Goal: Information Seeking & Learning: Learn about a topic

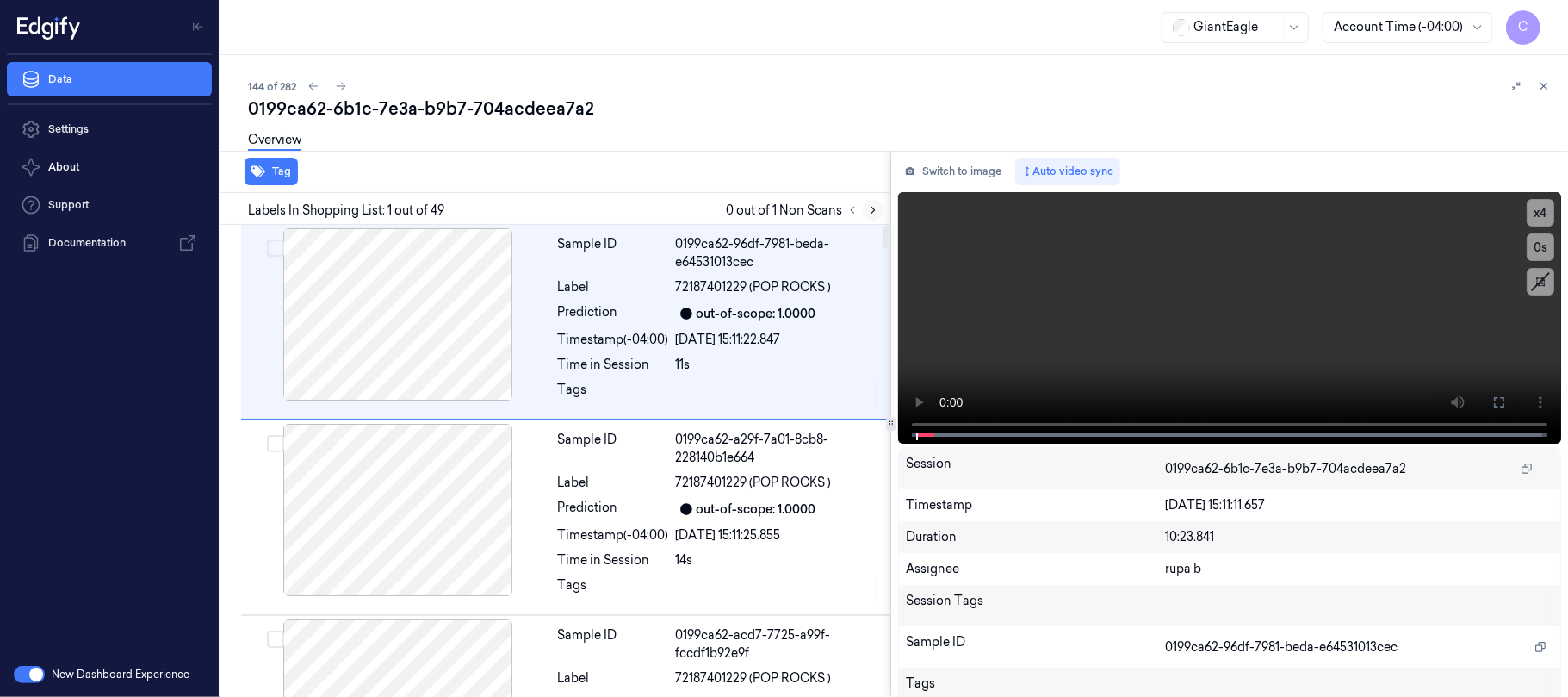
click at [876, 205] on icon at bounding box center [873, 210] width 12 height 12
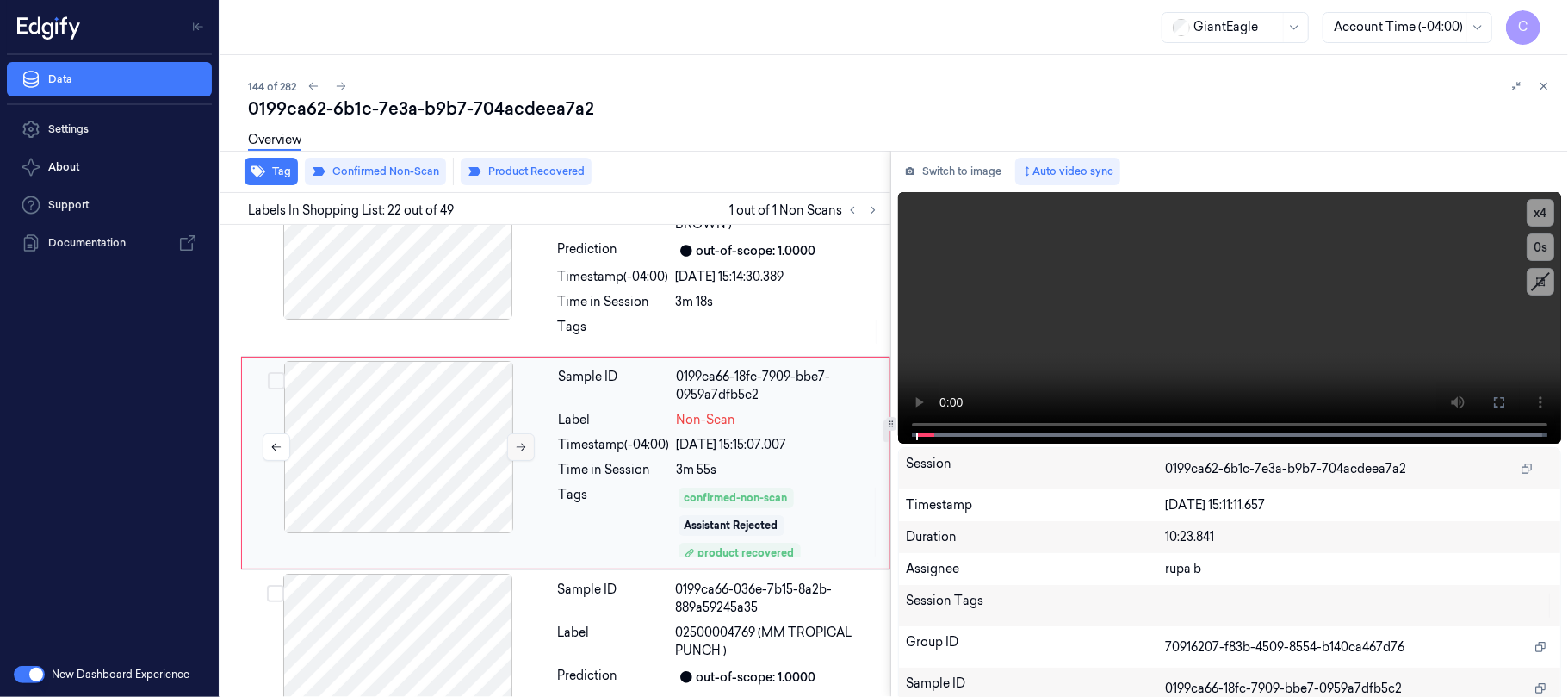
scroll to position [4151, 0]
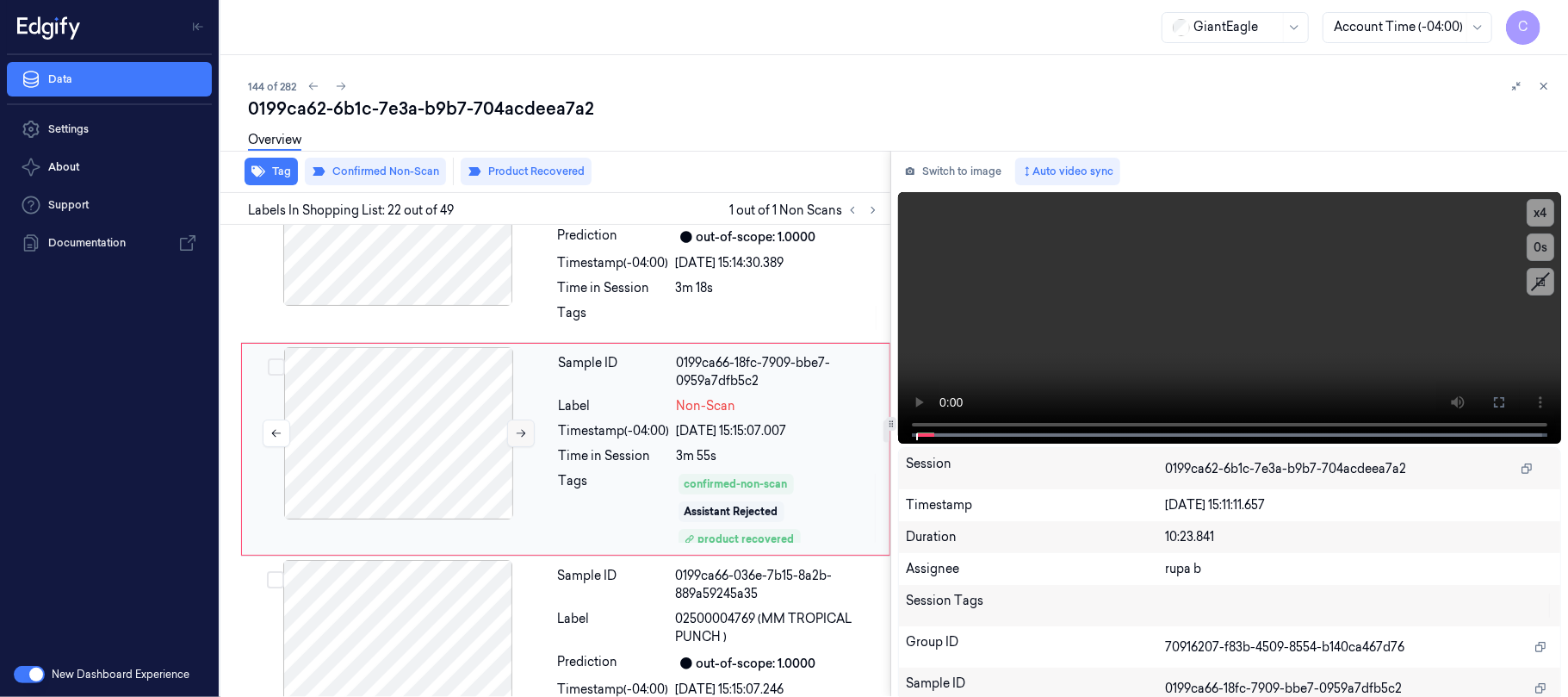
click at [512, 448] on button at bounding box center [522, 434] width 28 height 28
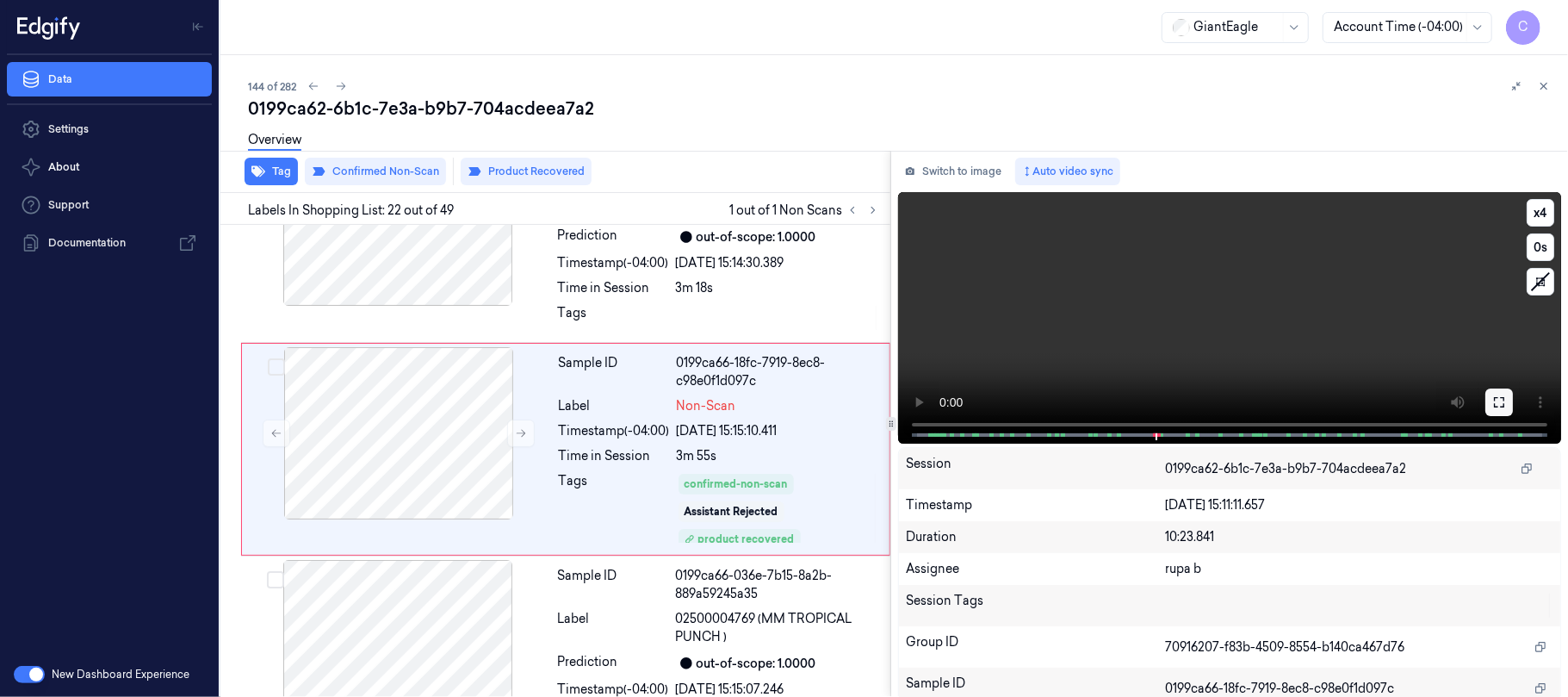
click at [1492, 403] on icon at bounding box center [1499, 402] width 14 height 14
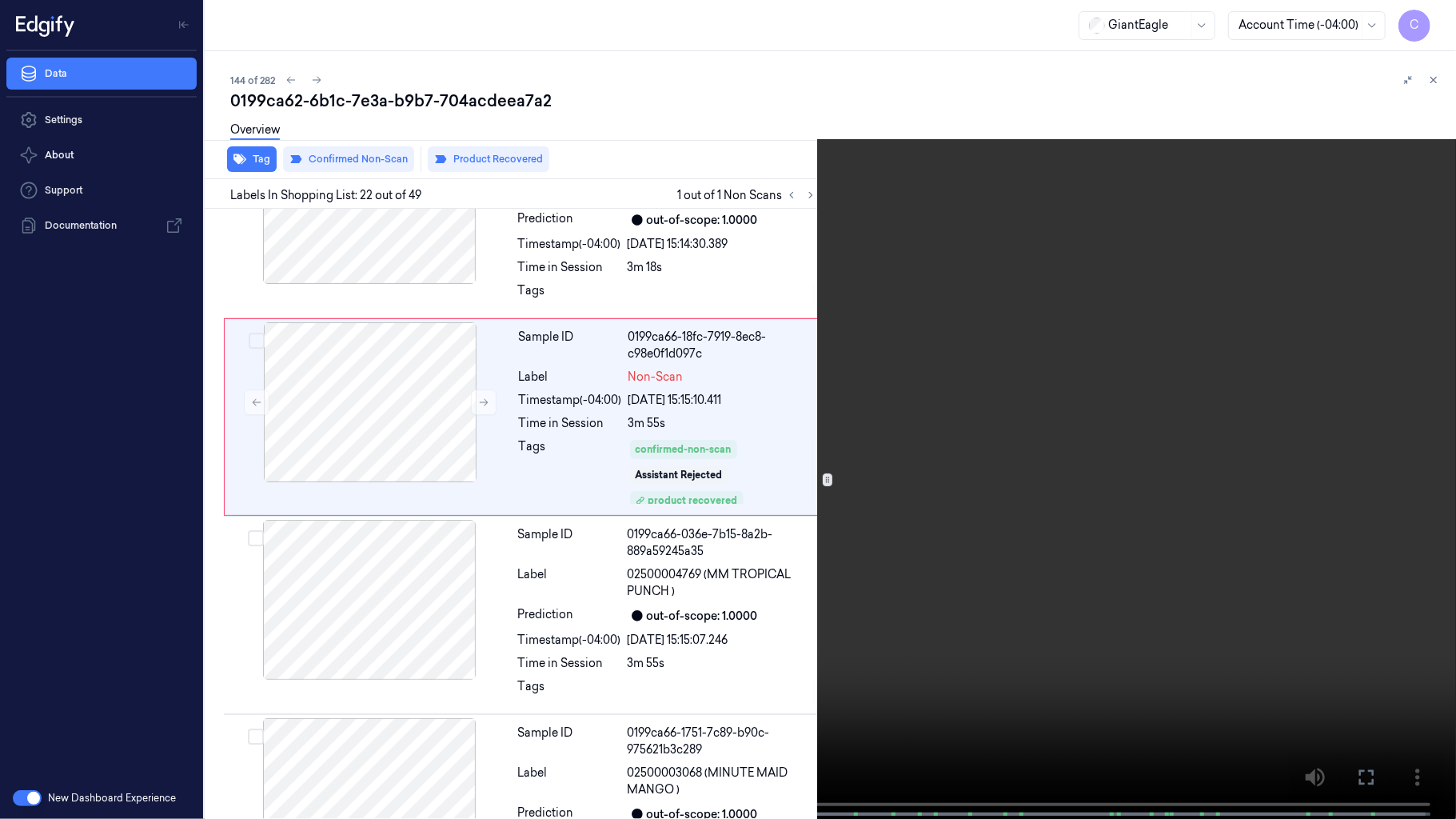
click at [381, 414] on video at bounding box center [728, 411] width 1456 height 822
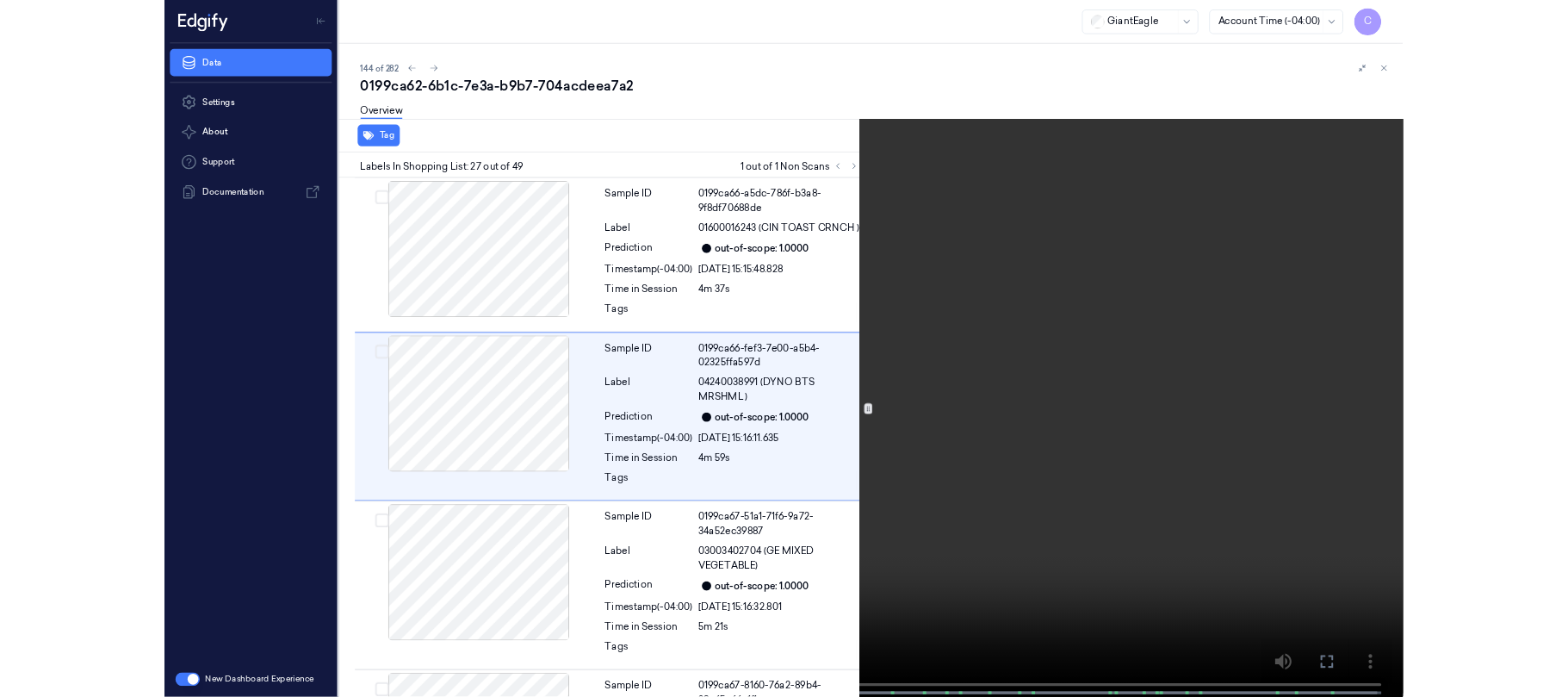
scroll to position [5128, 0]
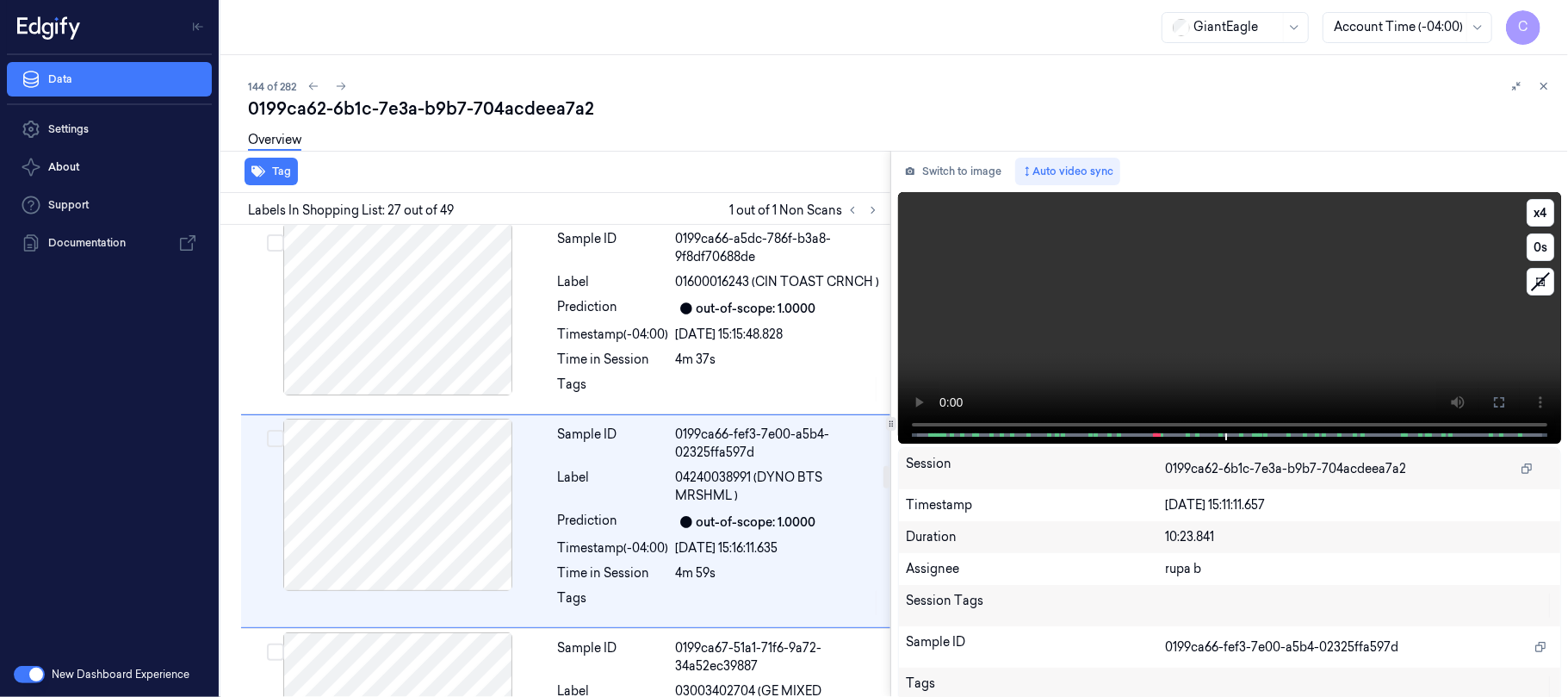
click at [1183, 315] on video at bounding box center [1230, 318] width 663 height 251
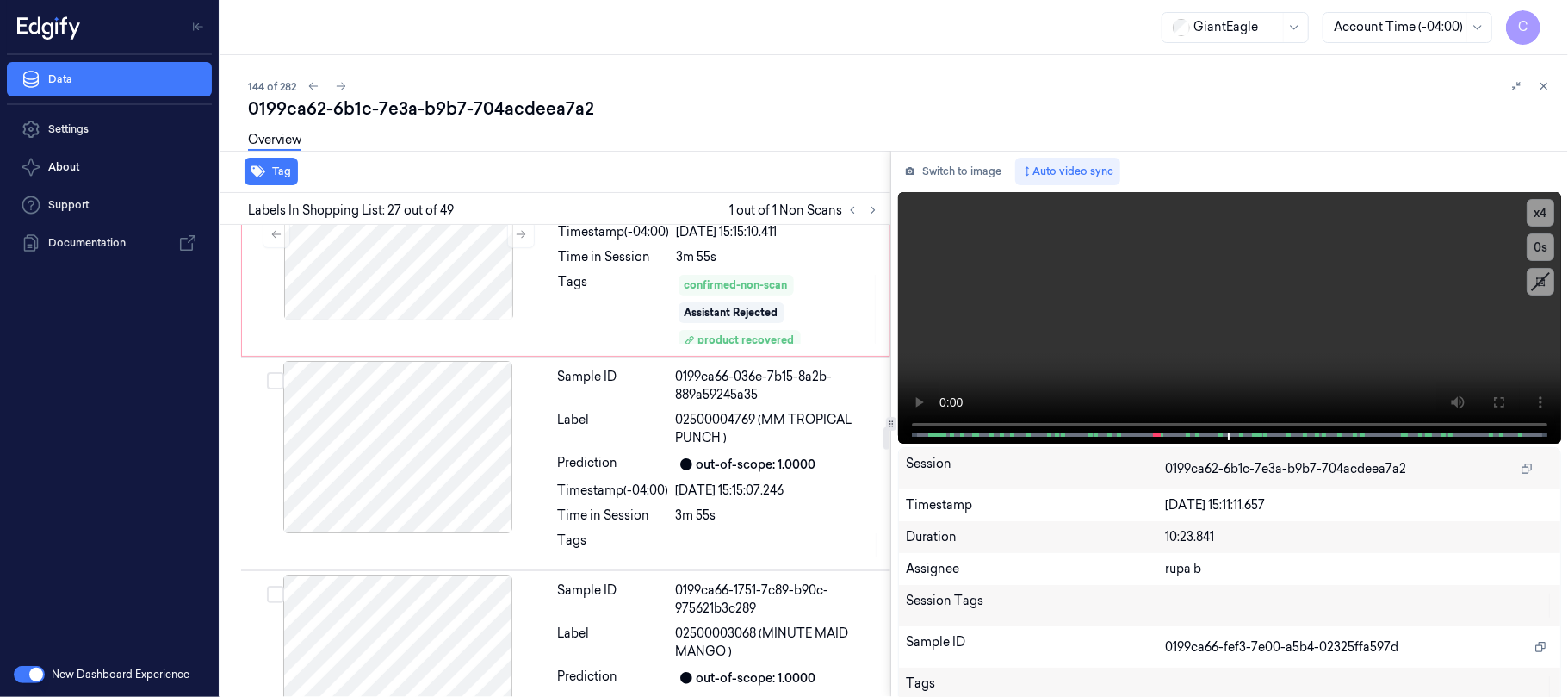
scroll to position [4302, 0]
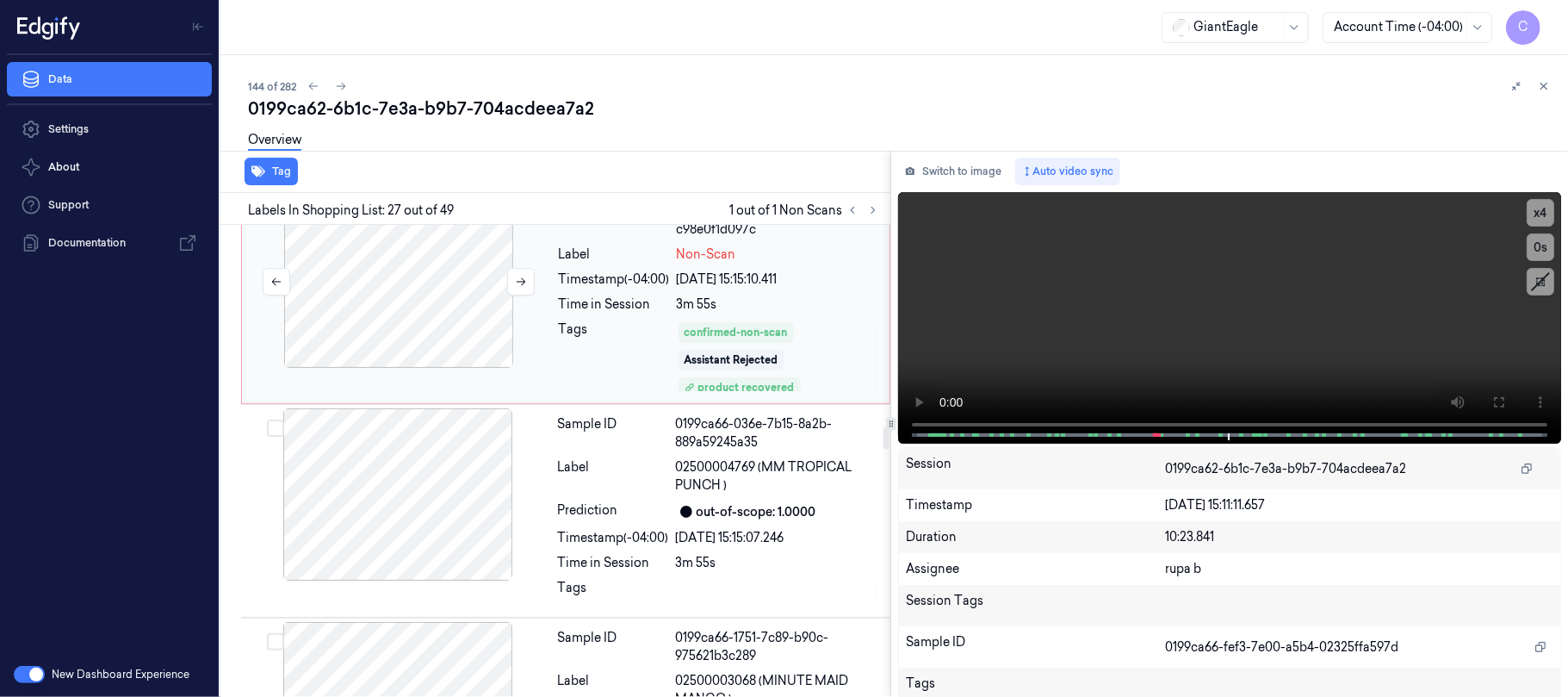
click at [451, 288] on div at bounding box center [399, 282] width 307 height 173
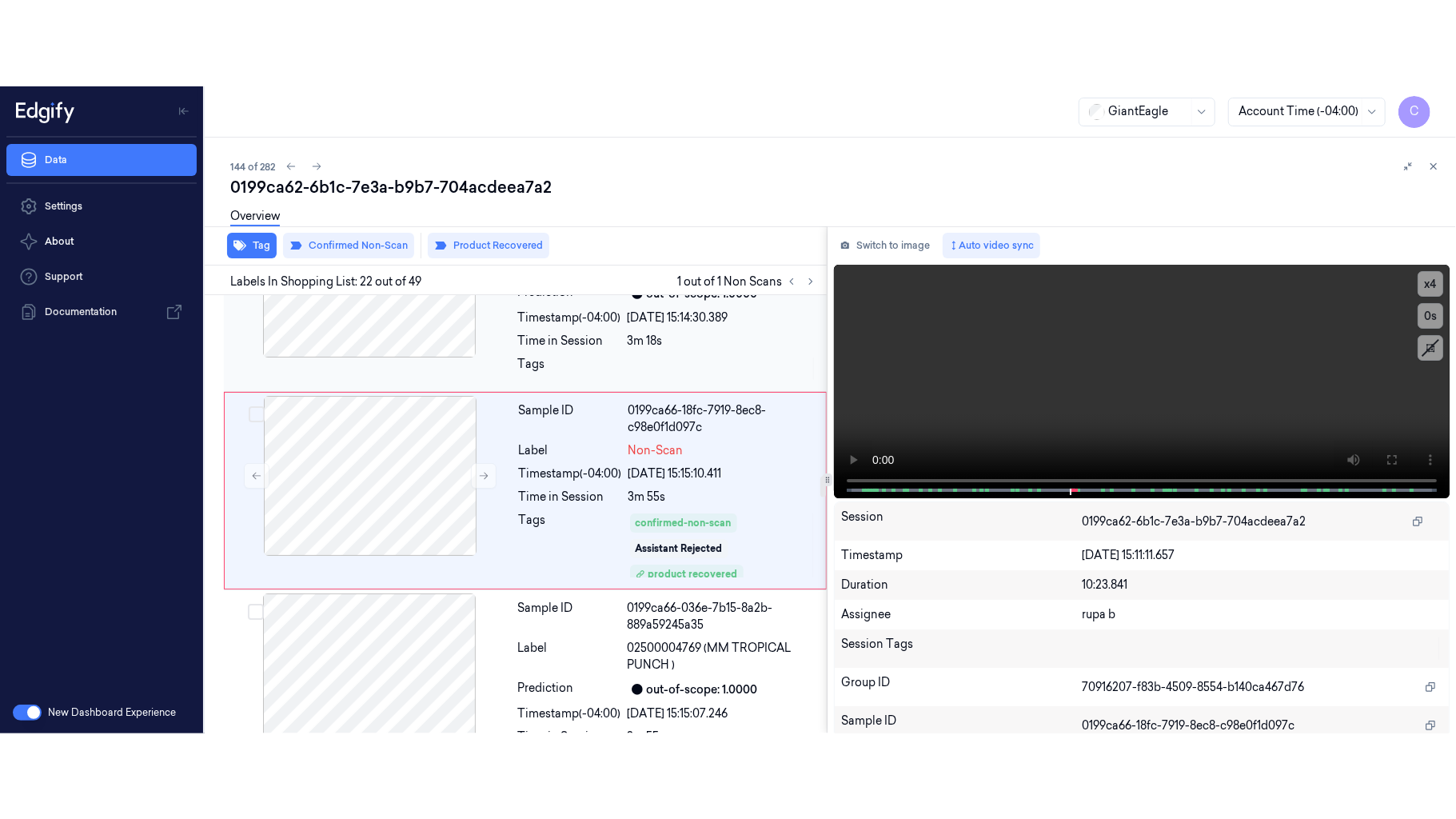
scroll to position [3854, 0]
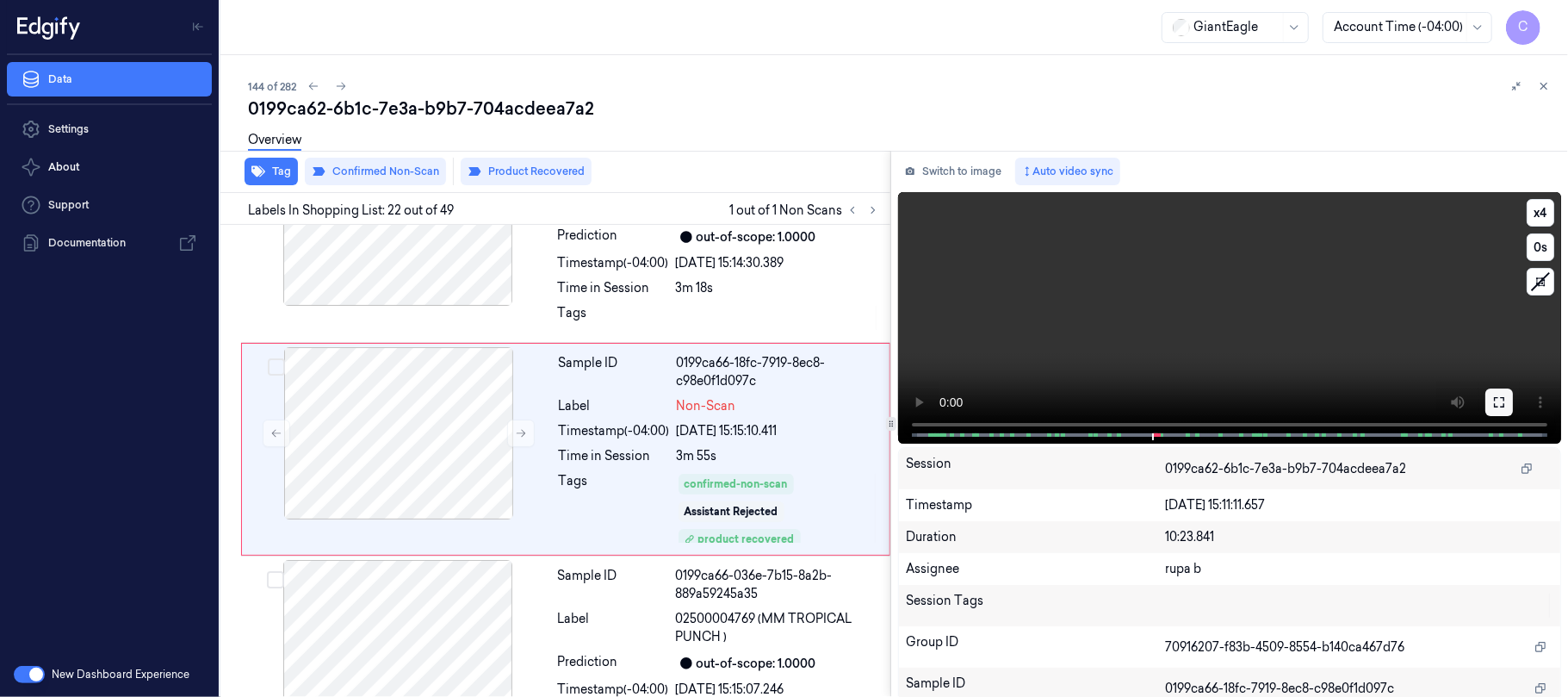
click at [1499, 407] on icon at bounding box center [1499, 402] width 14 height 14
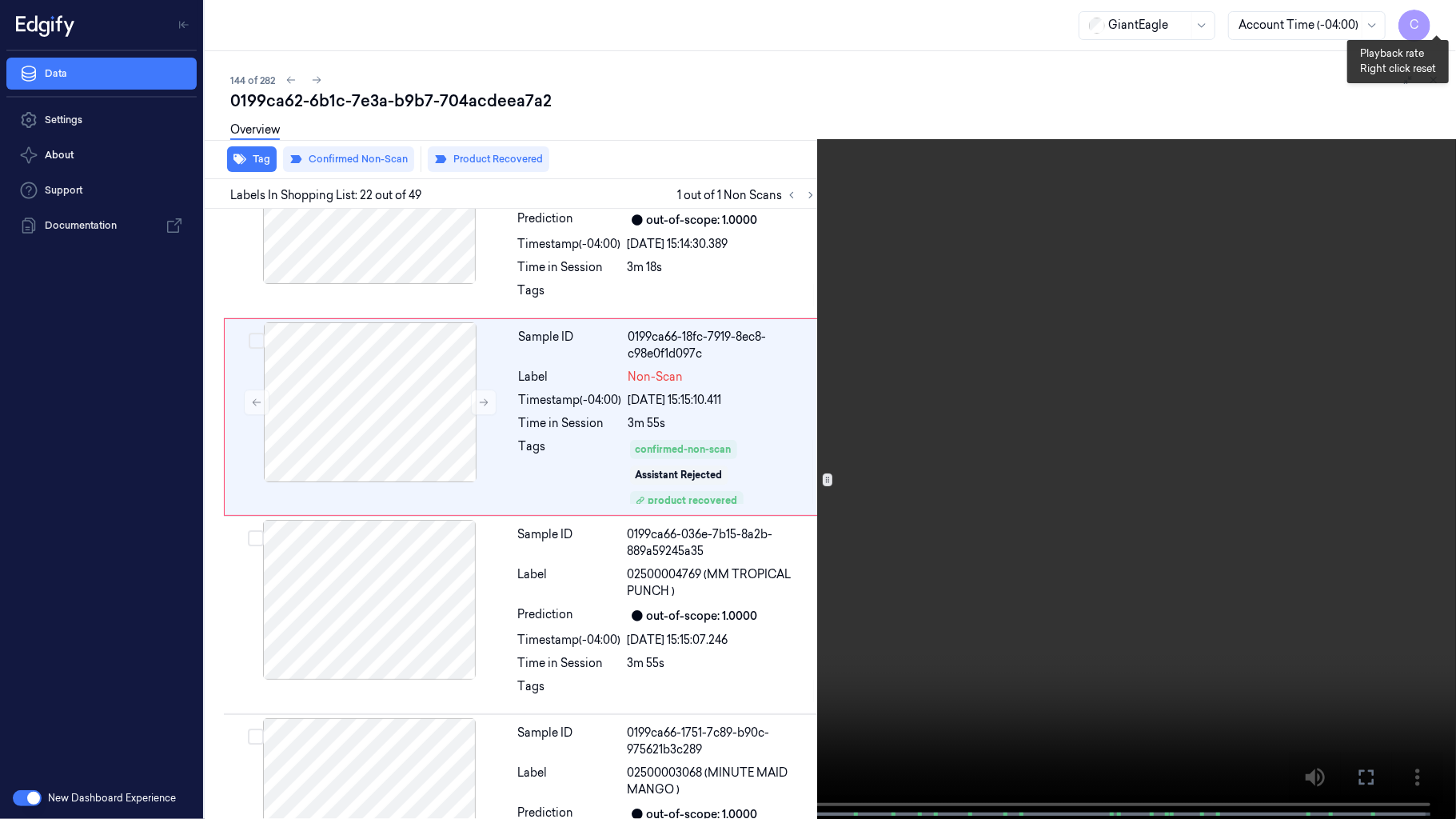
click at [1437, 11] on button "x 4" at bounding box center [1437, 19] width 26 height 26
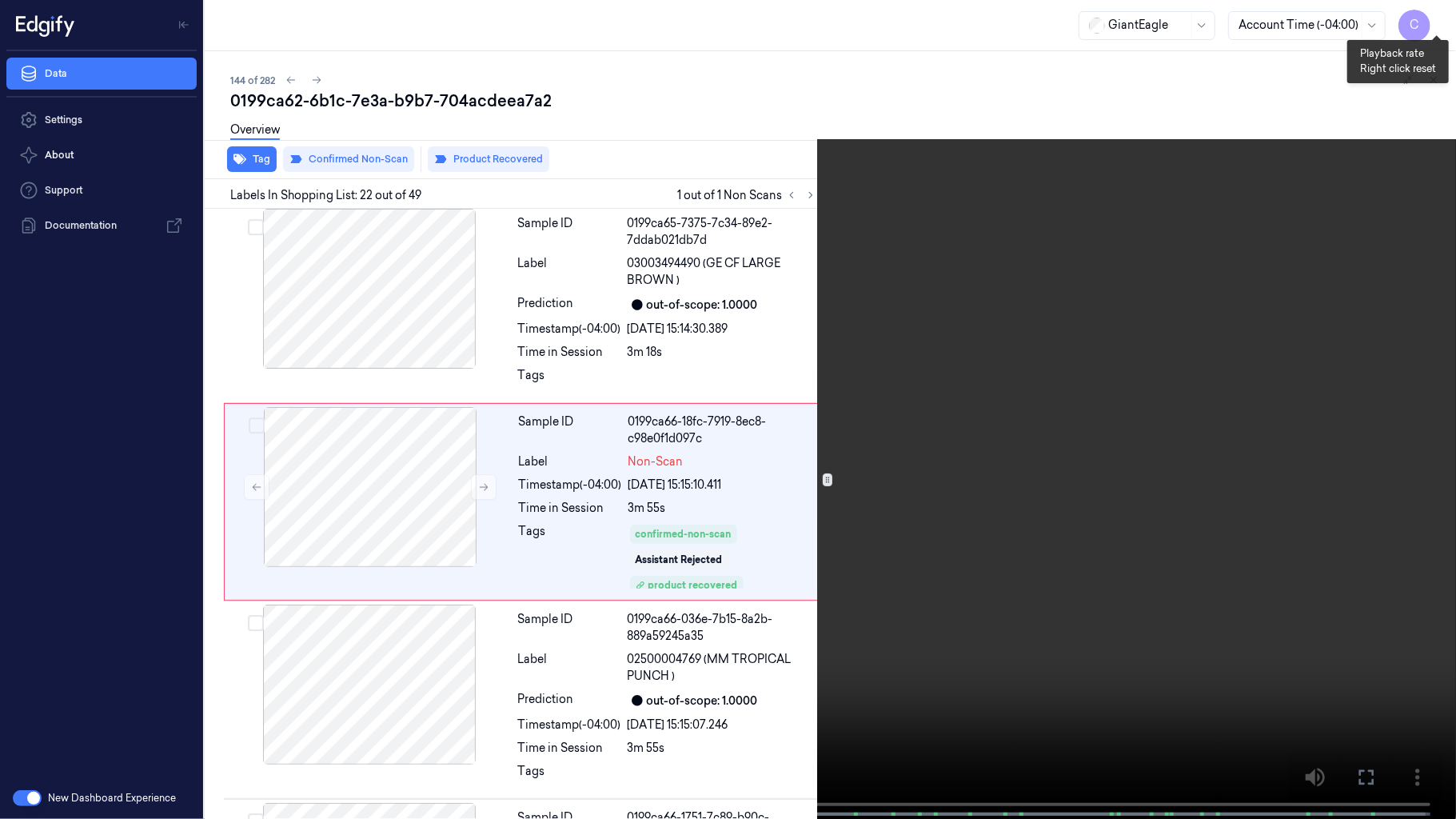
click at [1437, 11] on button "x 1" at bounding box center [1437, 19] width 26 height 26
click at [627, 385] on video at bounding box center [728, 411] width 1456 height 822
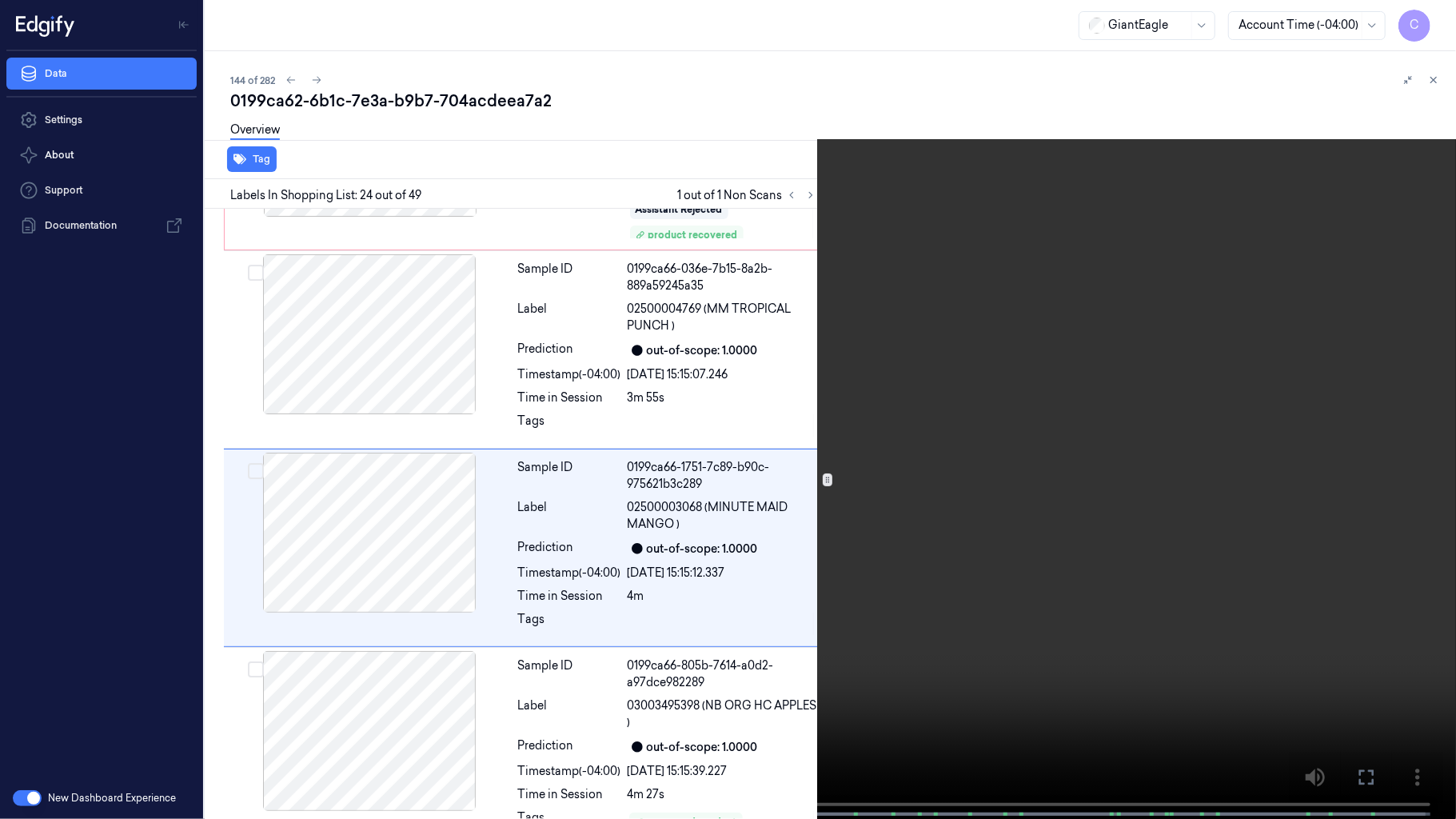
scroll to position [4166, 0]
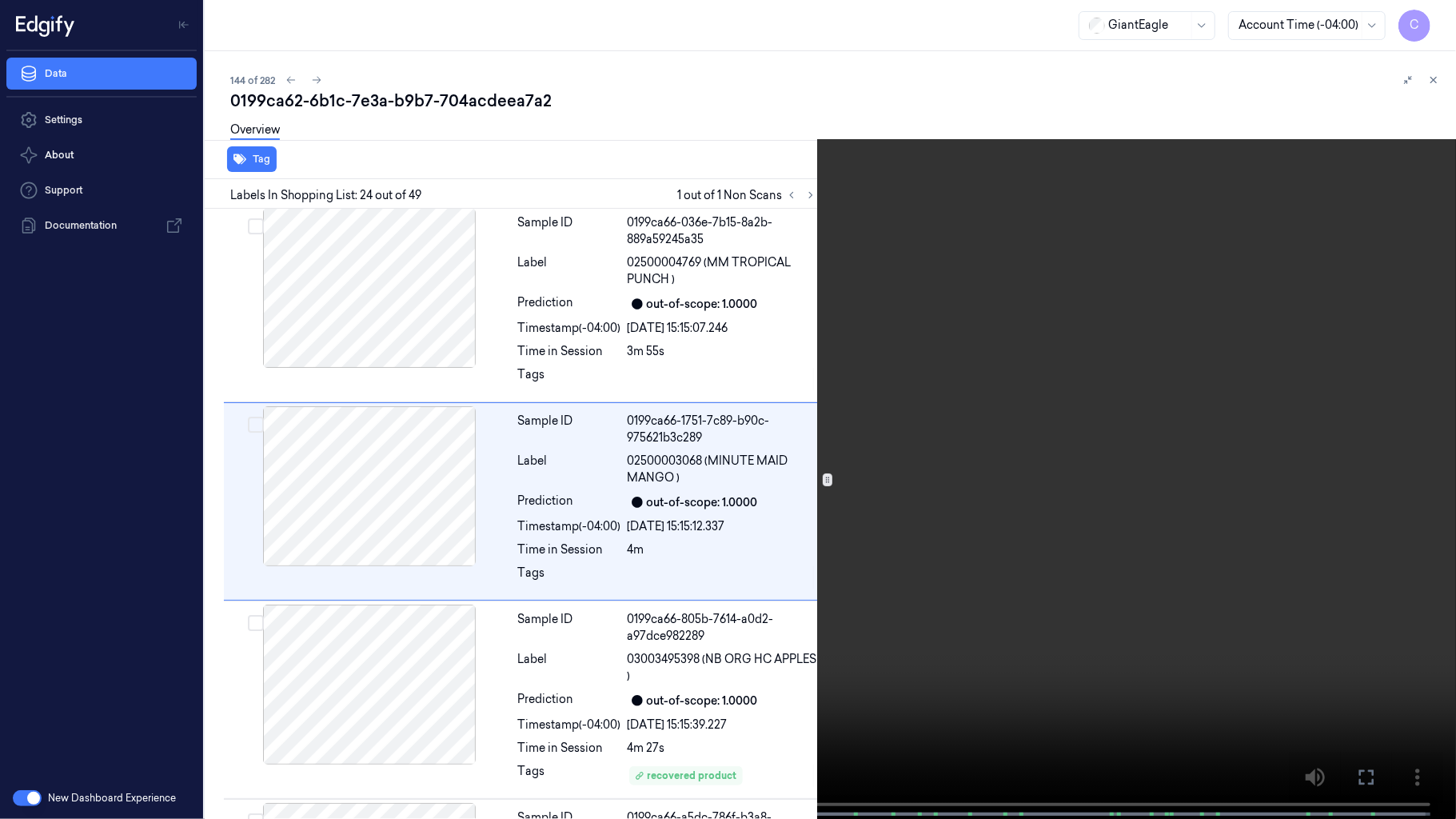
click at [657, 410] on video at bounding box center [728, 411] width 1456 height 822
click at [679, 407] on video at bounding box center [728, 411] width 1456 height 822
click at [815, 413] on video at bounding box center [728, 411] width 1456 height 822
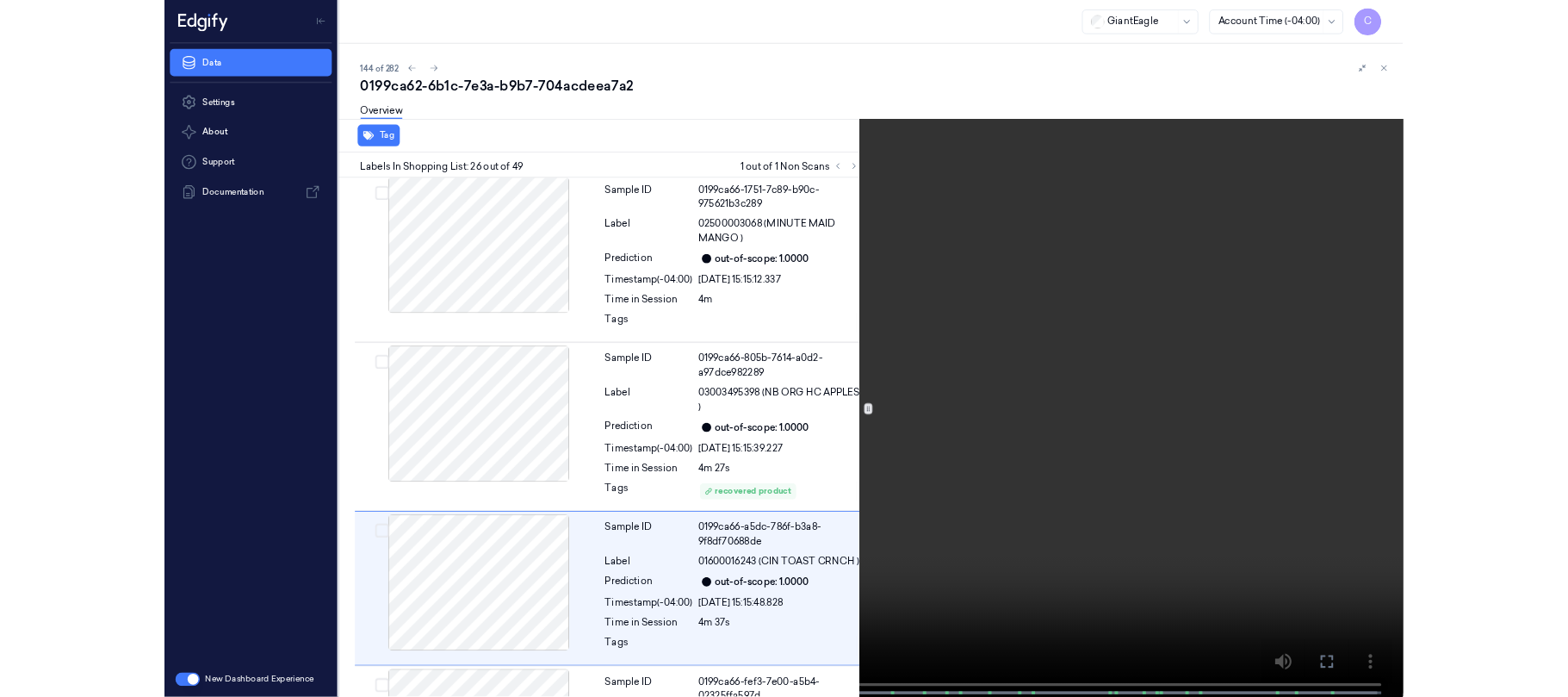
scroll to position [4915, 0]
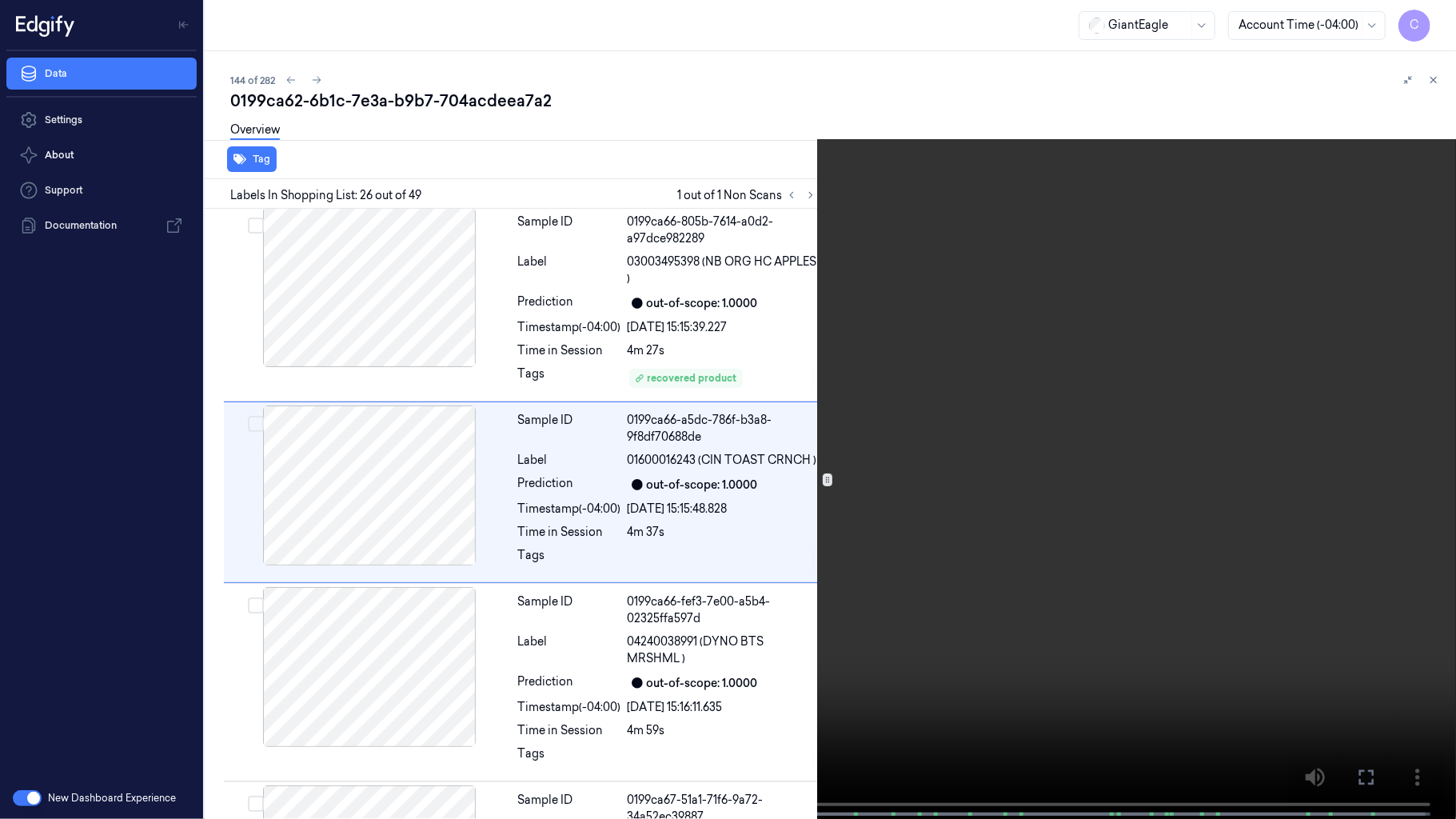
click at [777, 392] on video at bounding box center [728, 411] width 1456 height 822
